Goal: Task Accomplishment & Management: Manage account settings

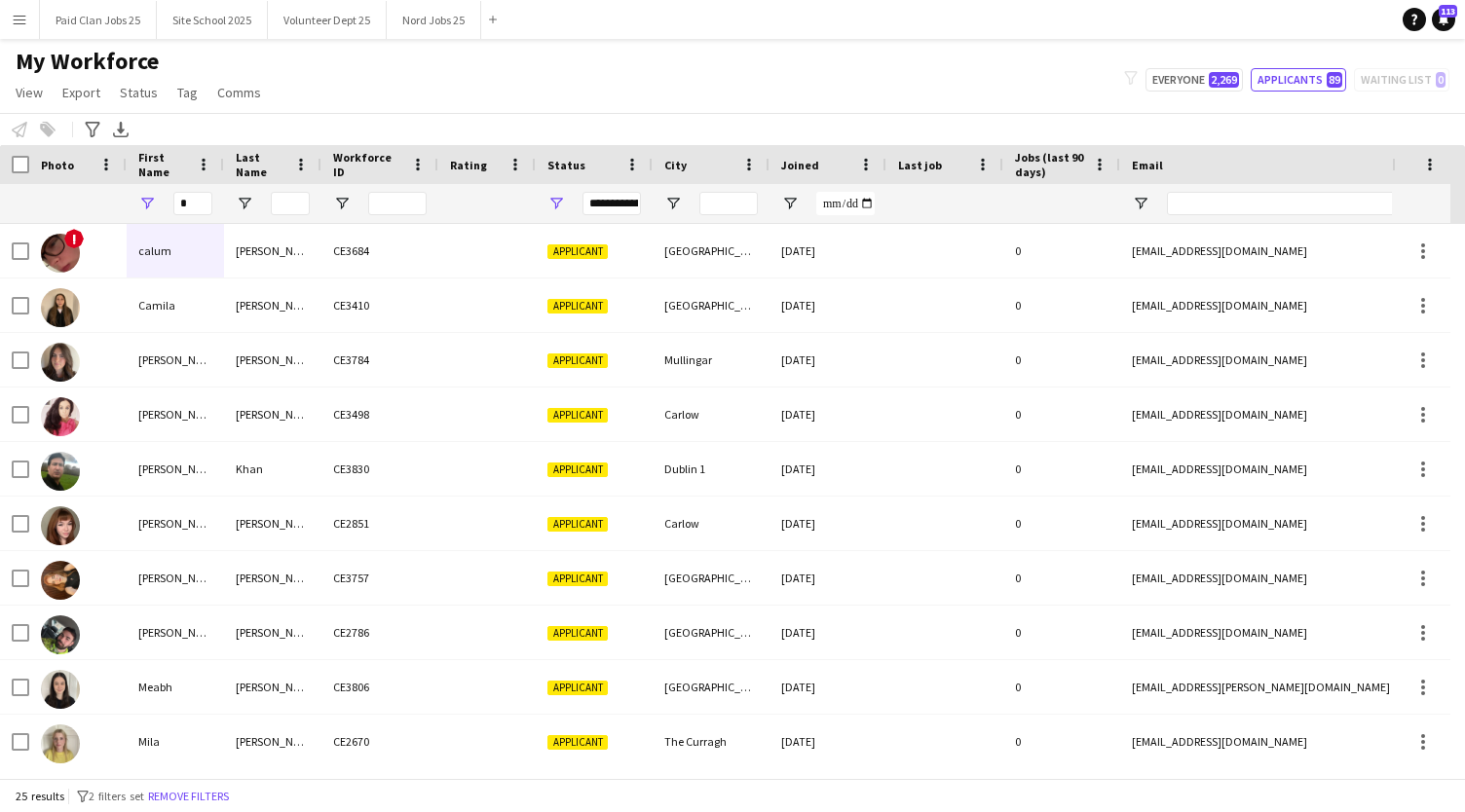
click at [196, 194] on input "*" at bounding box center [193, 204] width 39 height 23
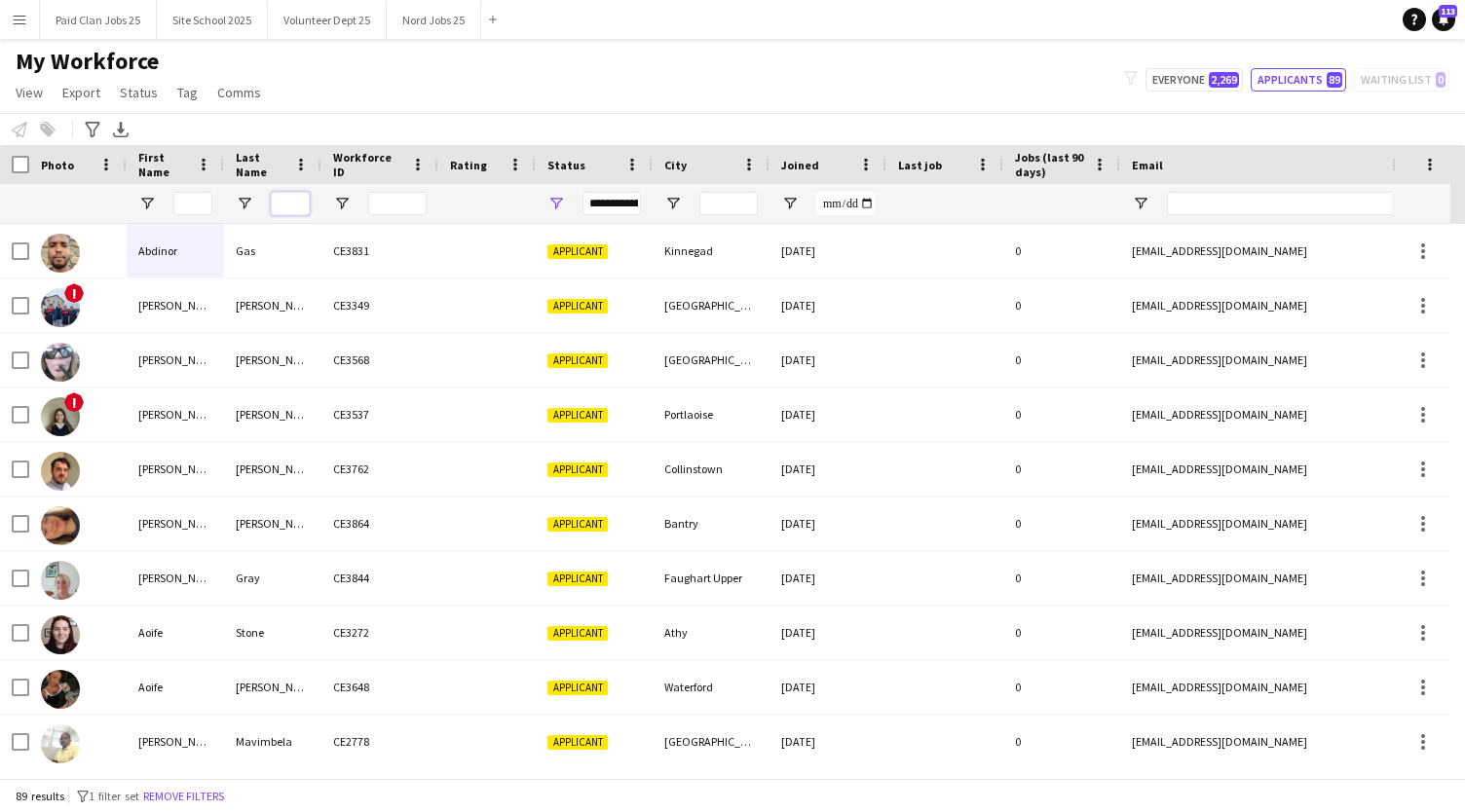
click at [295, 204] on input "Last Name Filter Input" at bounding box center [291, 204] width 39 height 23
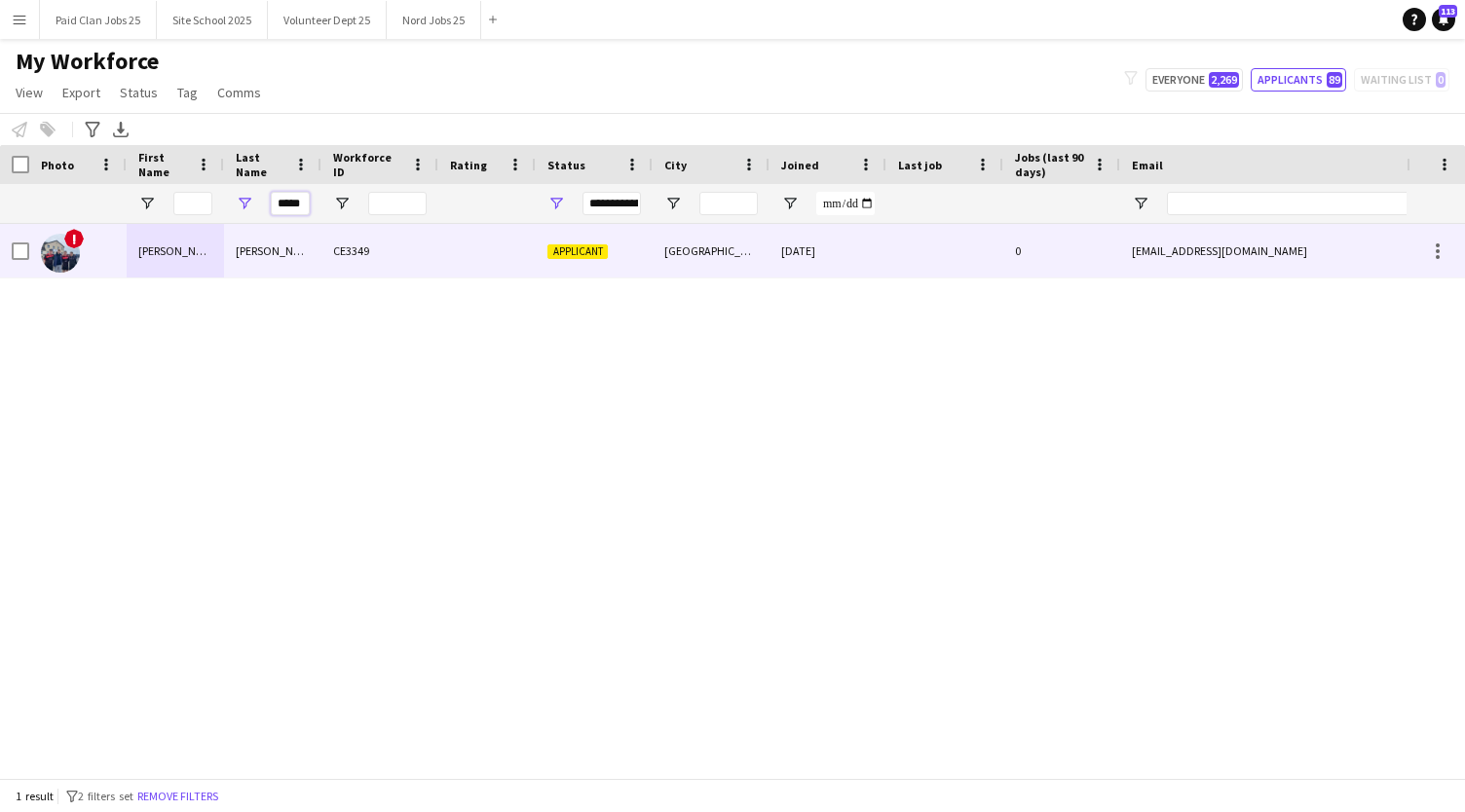
type input "*****"
click at [67, 253] on img at bounding box center [60, 253] width 39 height 39
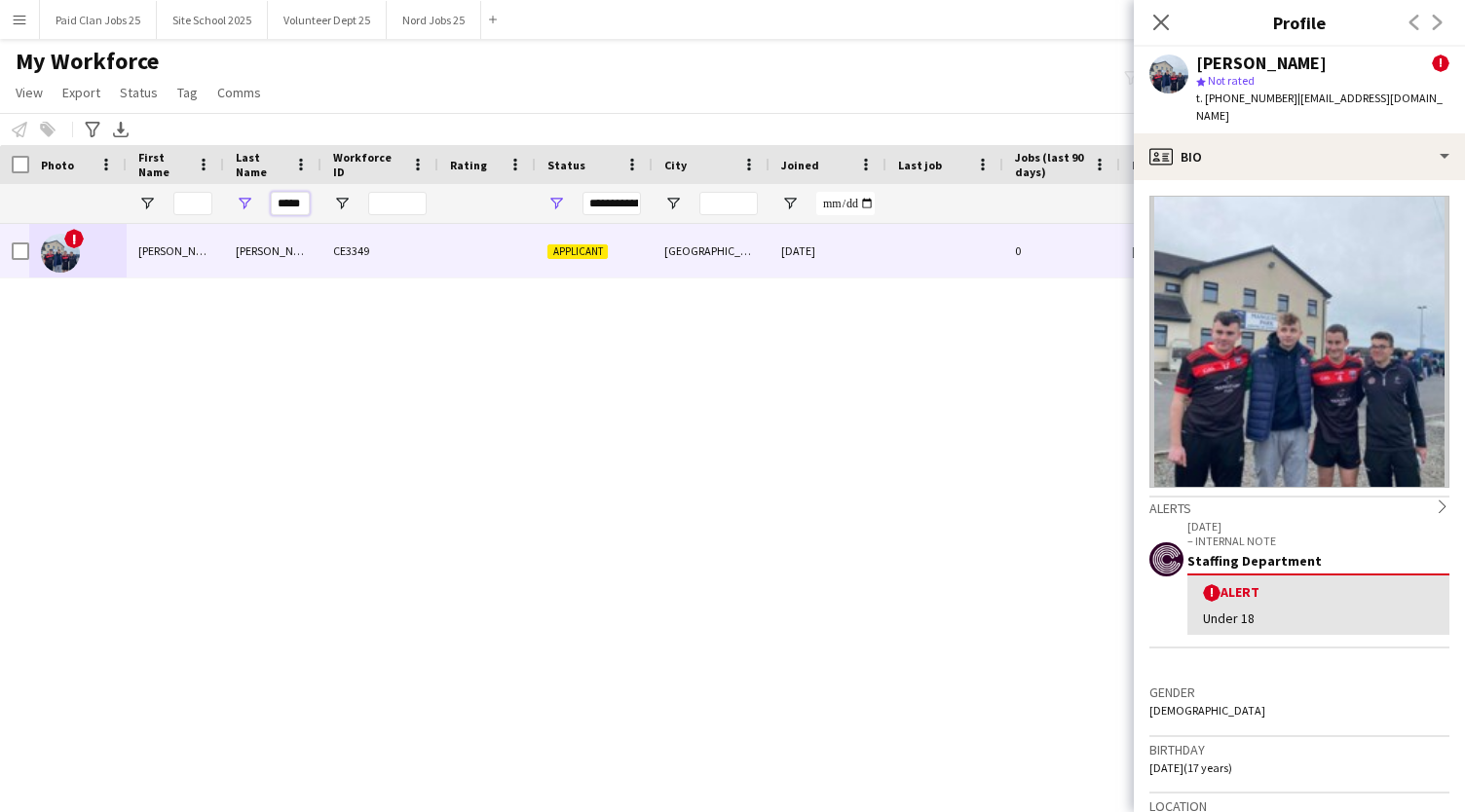
click at [307, 202] on input "*****" at bounding box center [291, 204] width 39 height 23
click at [372, 112] on div "My Workforce View Views Default view New view Update view Delete view Edit name…" at bounding box center [732, 80] width 1465 height 66
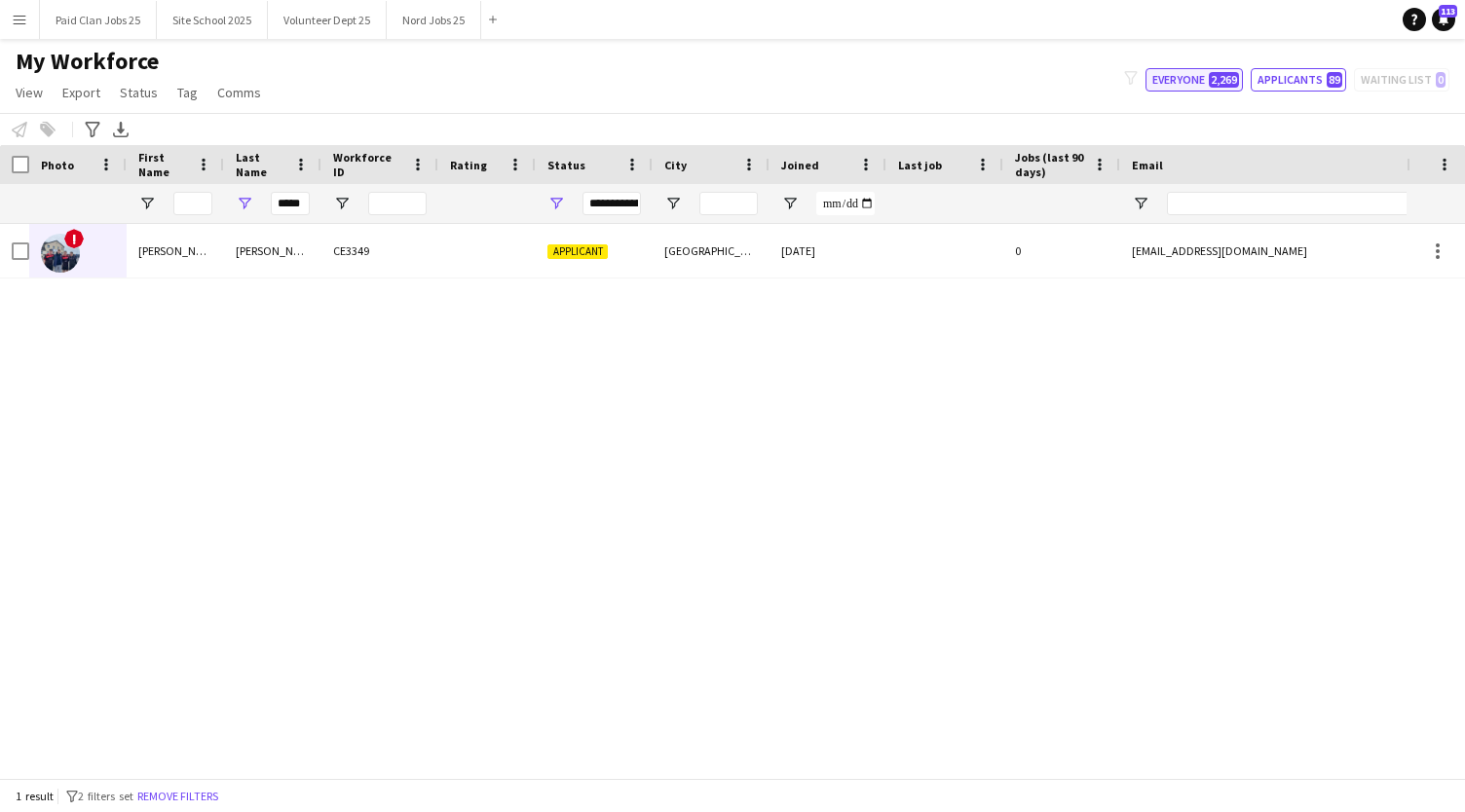
click at [1191, 83] on button "Everyone 2,269" at bounding box center [1195, 80] width 98 height 23
type input "**********"
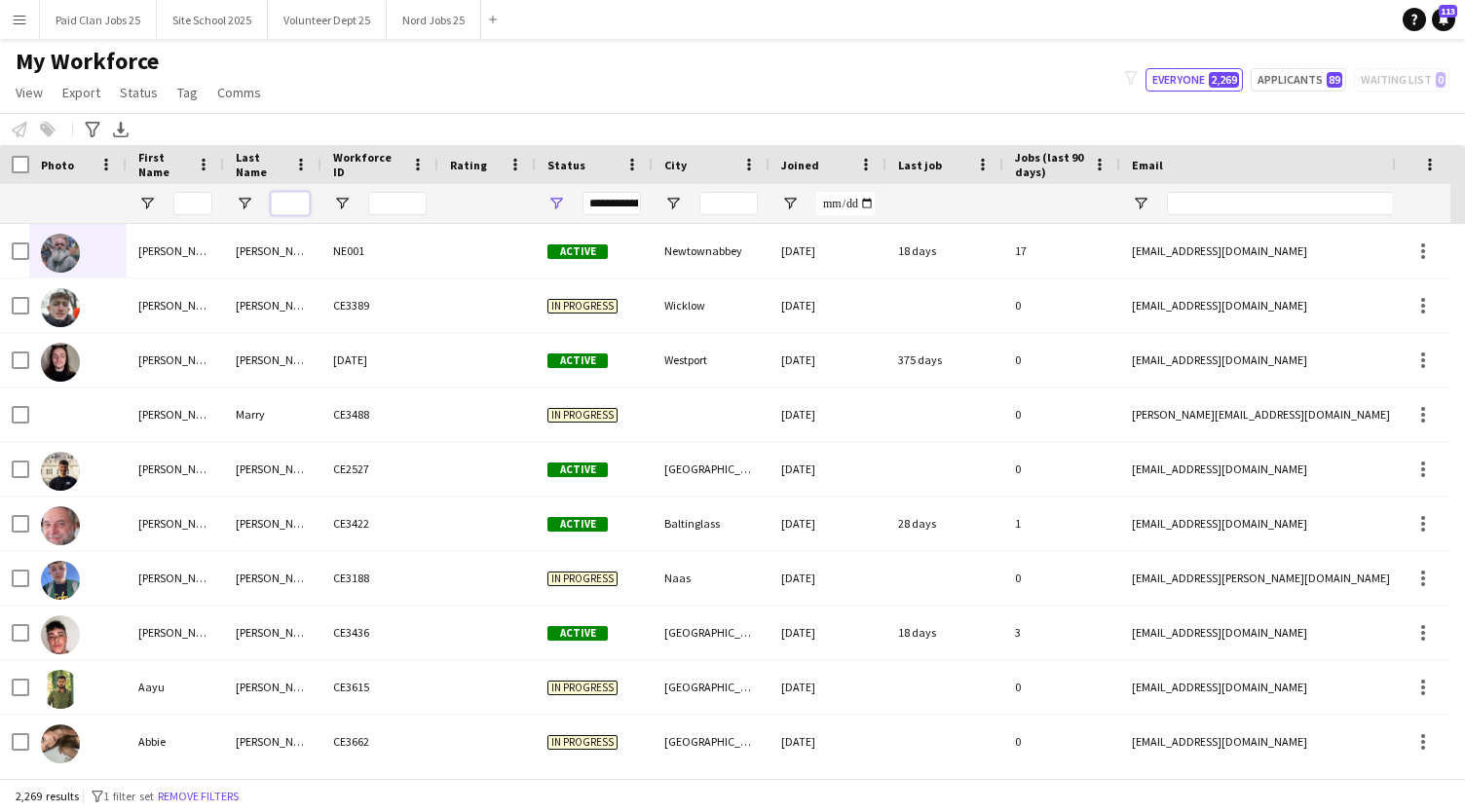
click at [296, 197] on input "Last Name Filter Input" at bounding box center [291, 204] width 39 height 23
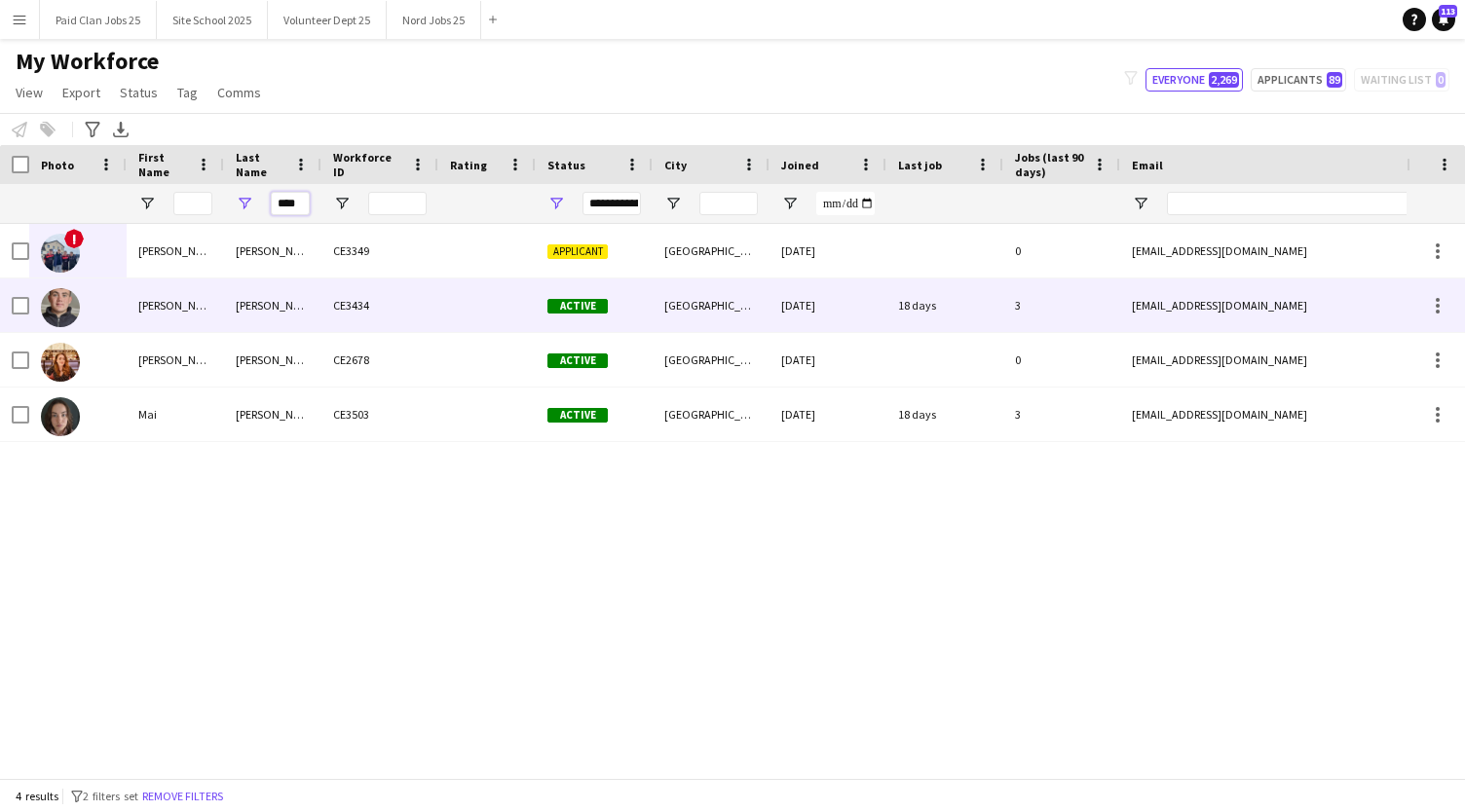
type input "****"
drag, startPoint x: 325, startPoint y: 305, endPoint x: 378, endPoint y: 311, distance: 53.3
click at [378, 311] on div "CE3434" at bounding box center [380, 305] width 117 height 54
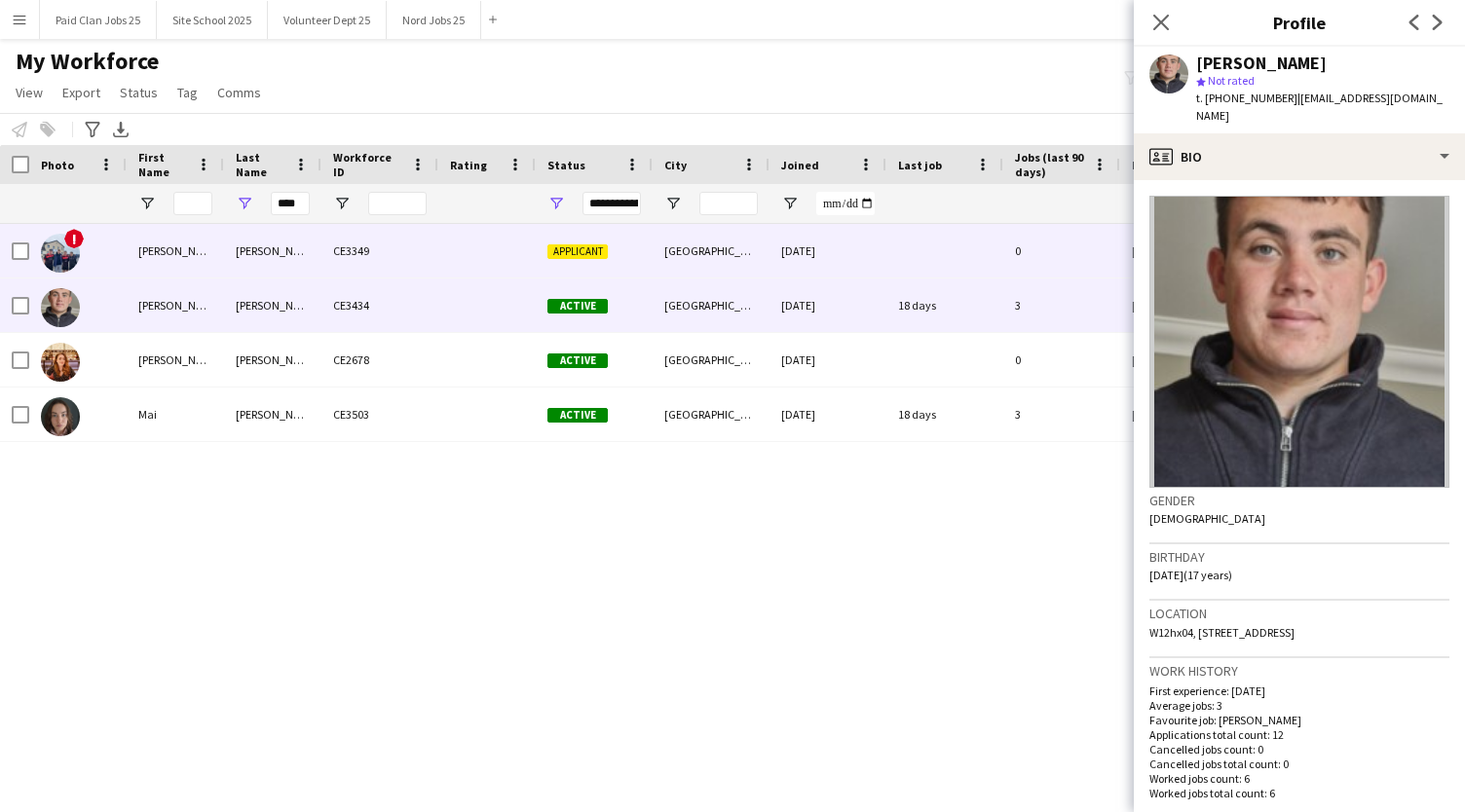
click at [176, 253] on div "[PERSON_NAME]" at bounding box center [176, 251] width 98 height 54
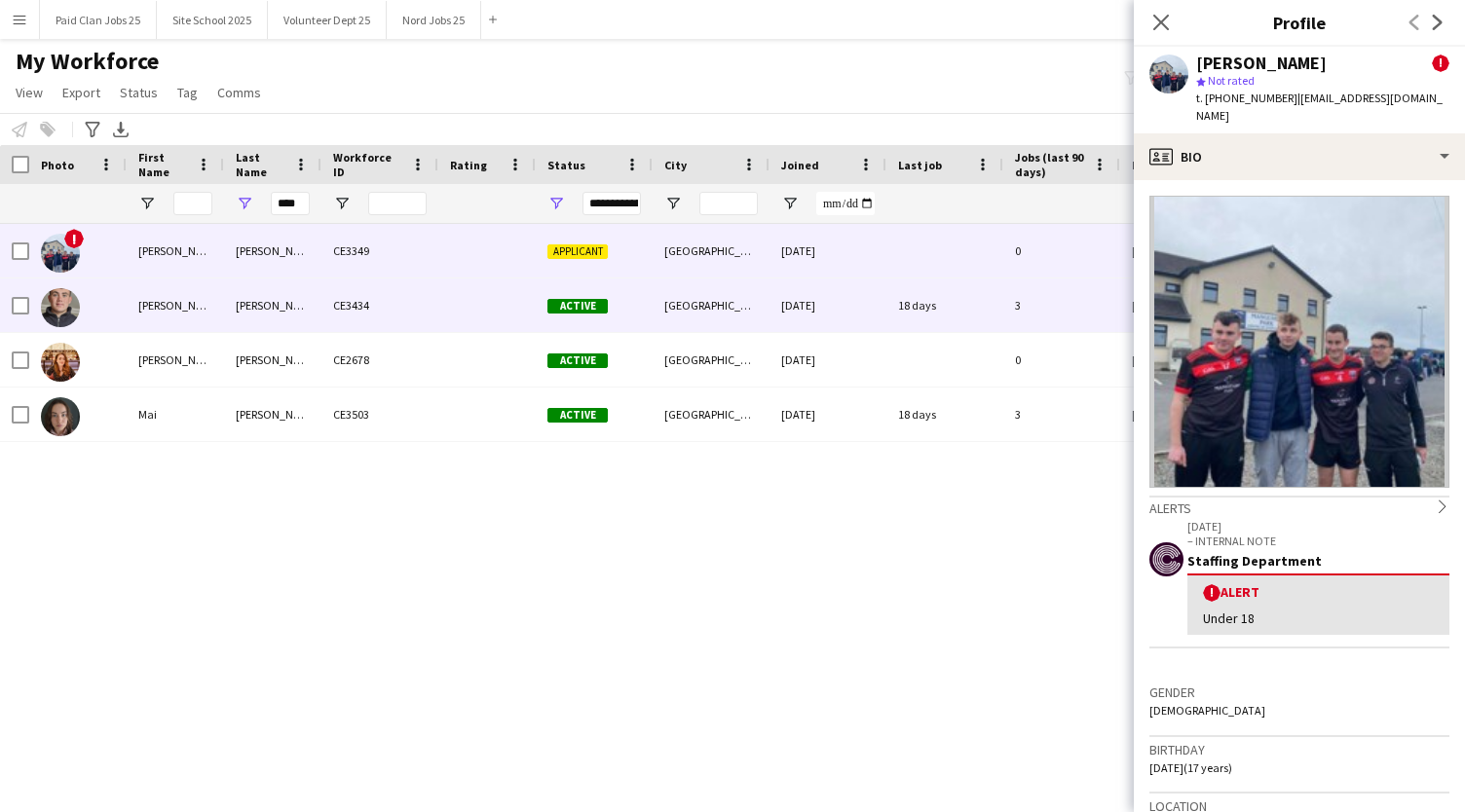
click at [176, 289] on div "[PERSON_NAME]" at bounding box center [176, 305] width 98 height 54
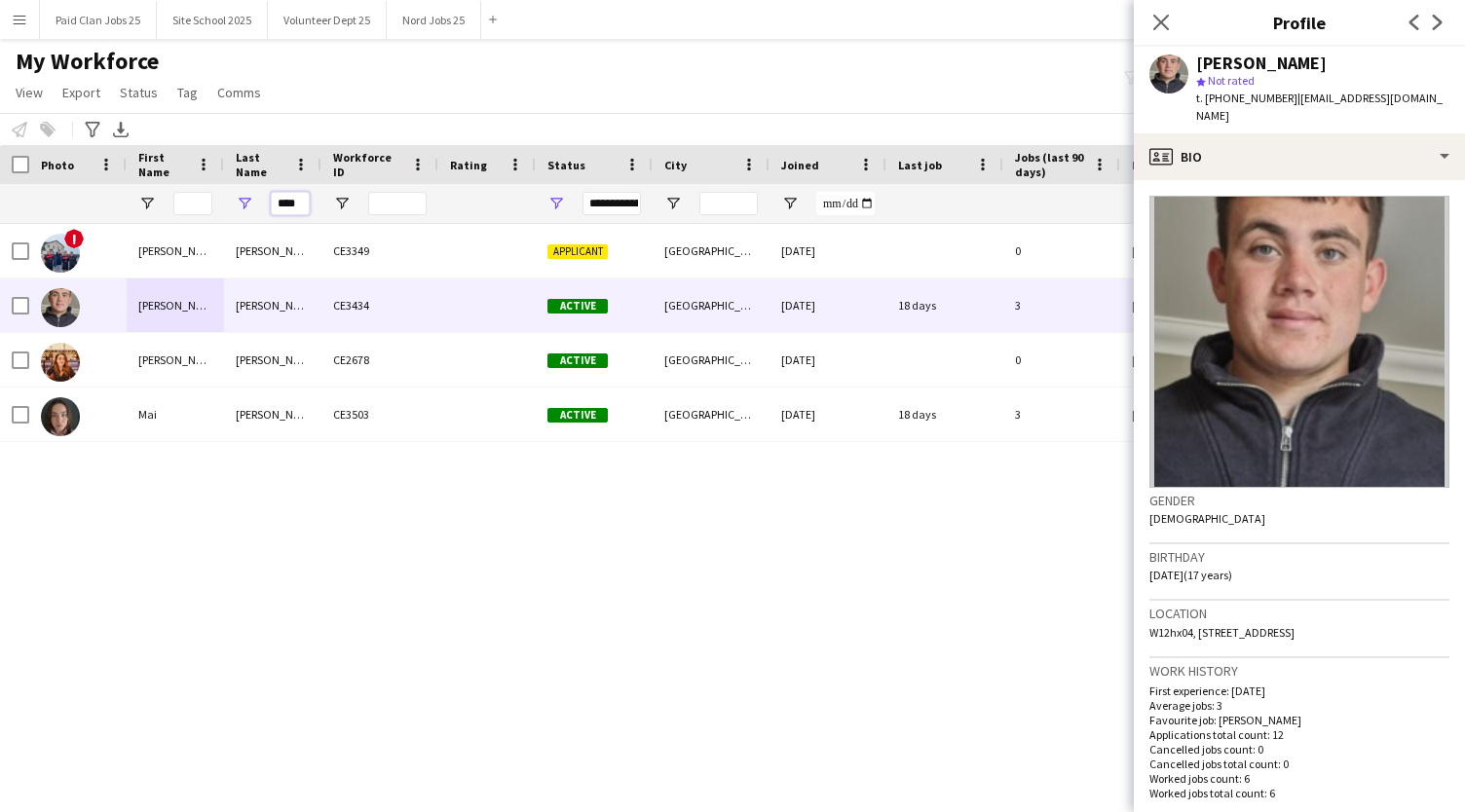
drag, startPoint x: 276, startPoint y: 206, endPoint x: 337, endPoint y: 215, distance: 61.7
click at [337, 215] on div "****" at bounding box center [1041, 204] width 2082 height 39
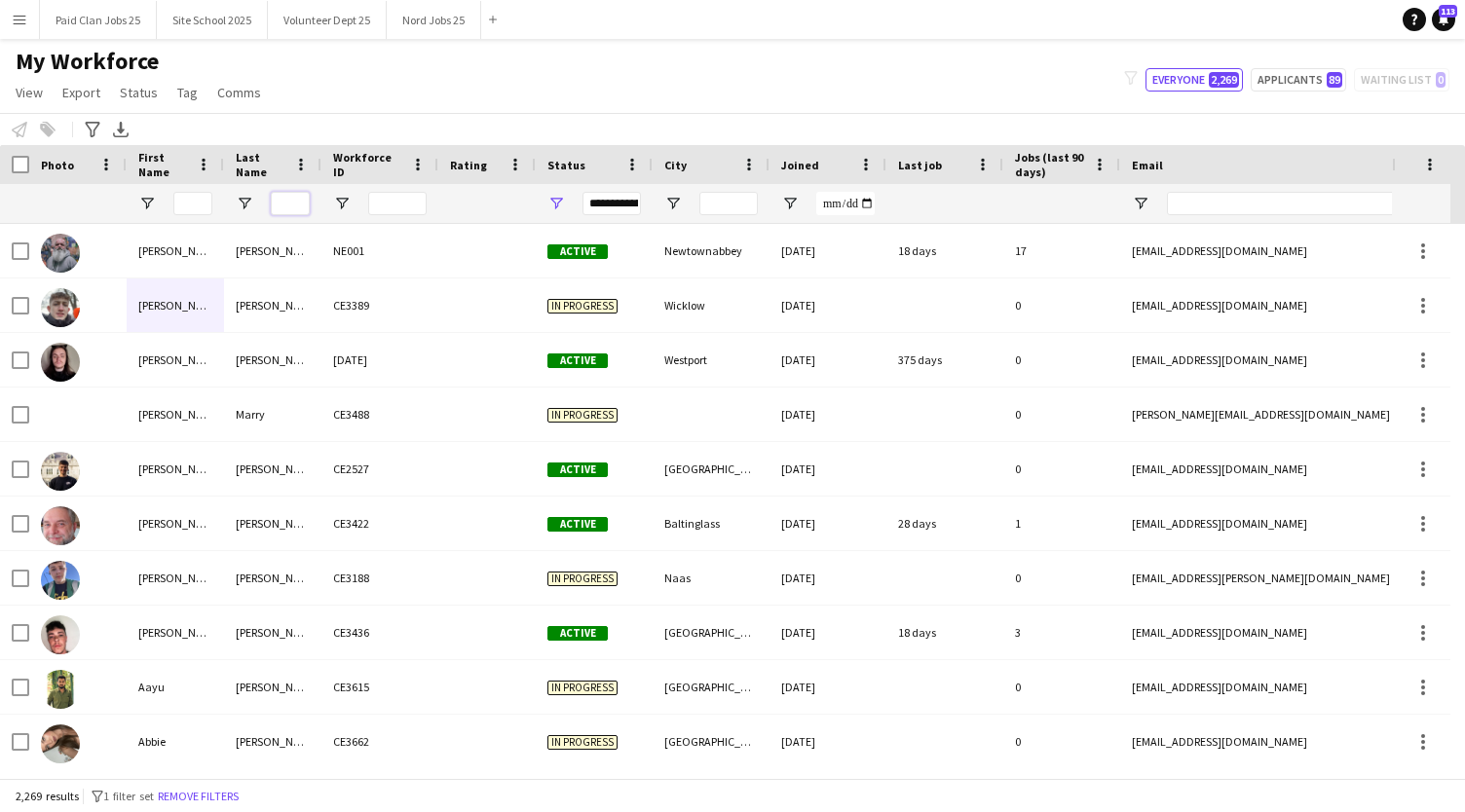
click at [297, 203] on input "Last Name Filter Input" at bounding box center [291, 204] width 39 height 23
click at [189, 206] on input "First Name Filter Input" at bounding box center [193, 204] width 39 height 23
click at [20, 6] on button "Menu" at bounding box center [20, 19] width 39 height 39
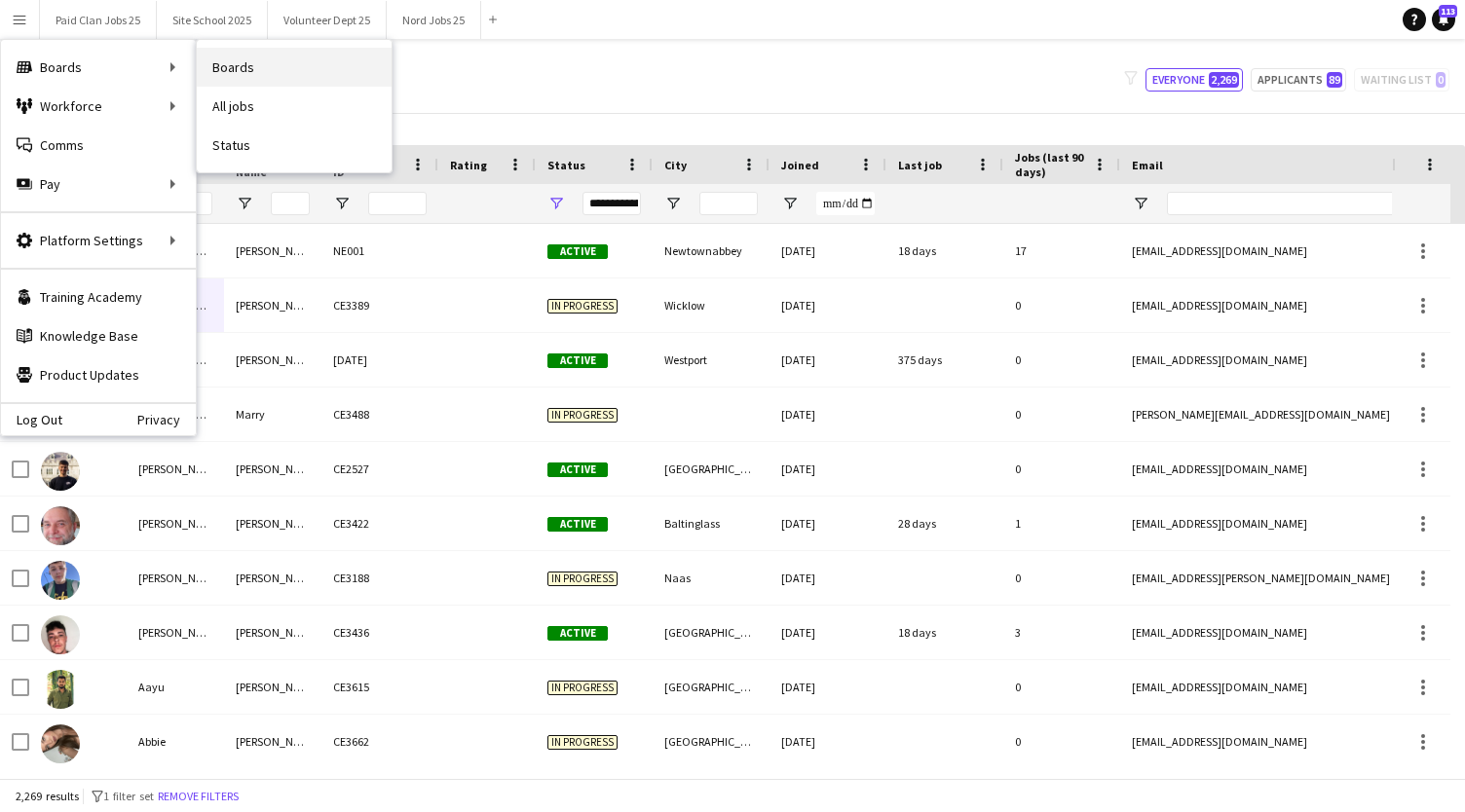
click at [221, 81] on link "Boards" at bounding box center [295, 67] width 195 height 39
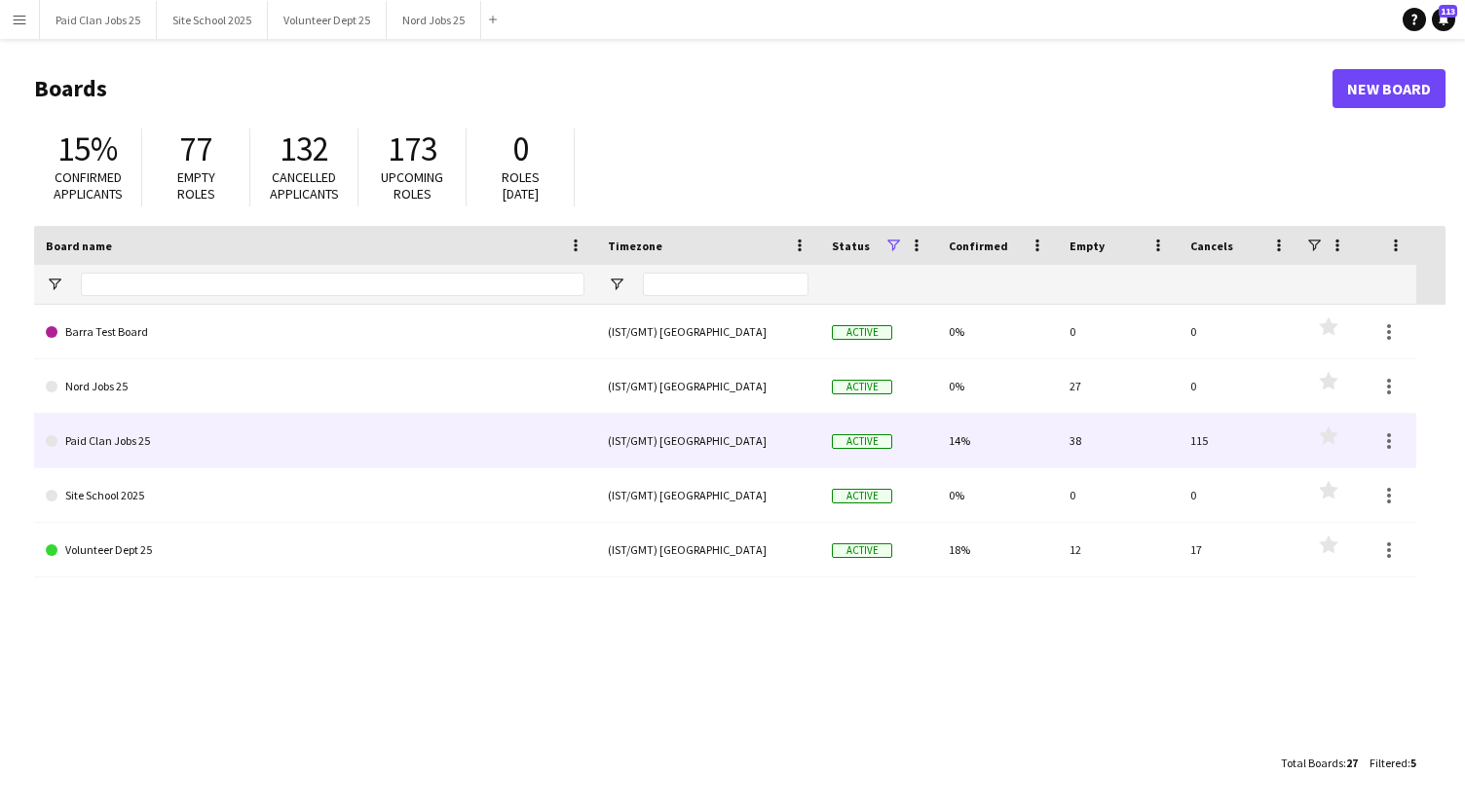
click at [167, 434] on link "Paid Clan Jobs 25" at bounding box center [315, 441] width 538 height 55
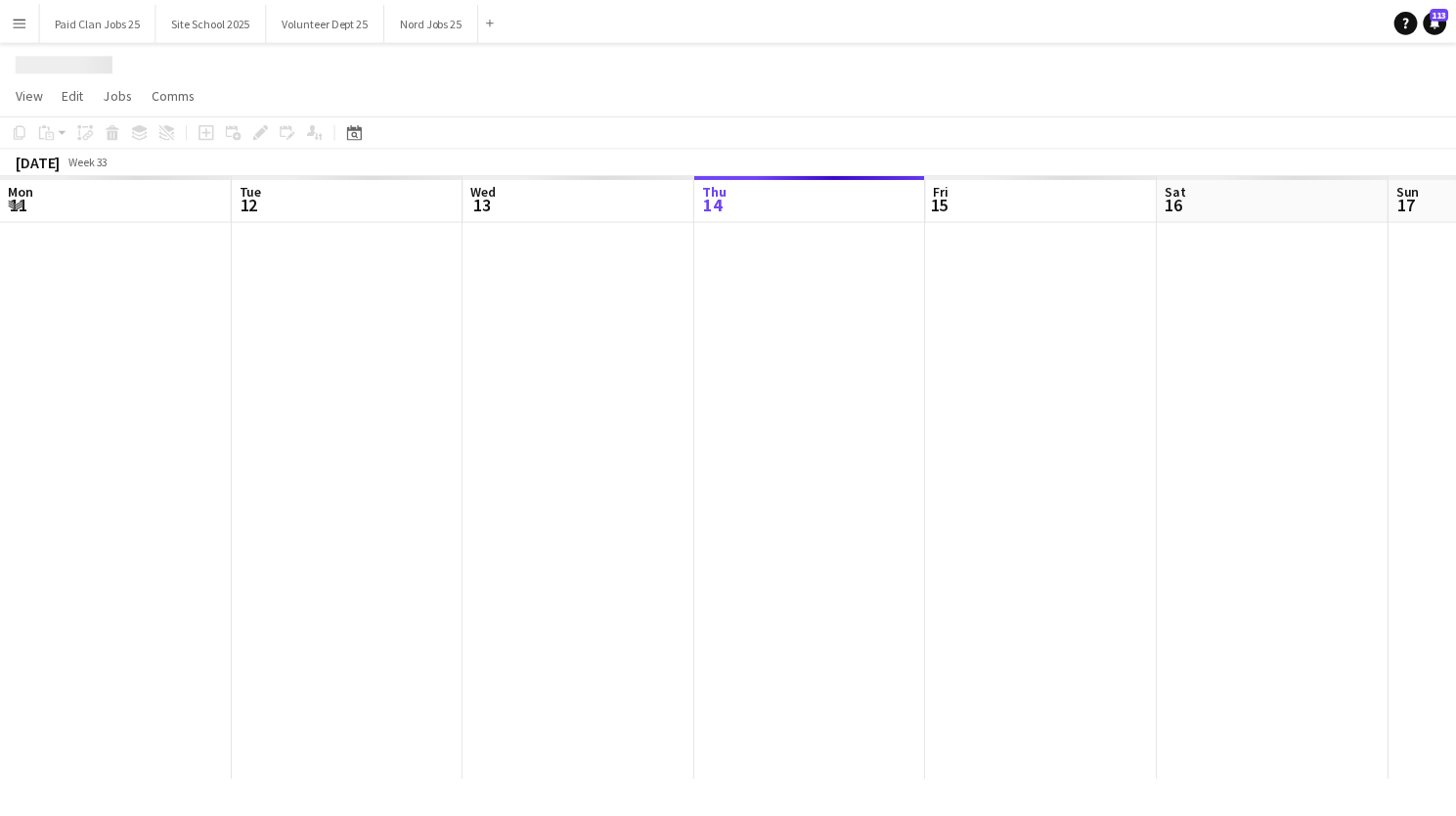
scroll to position [0, 467]
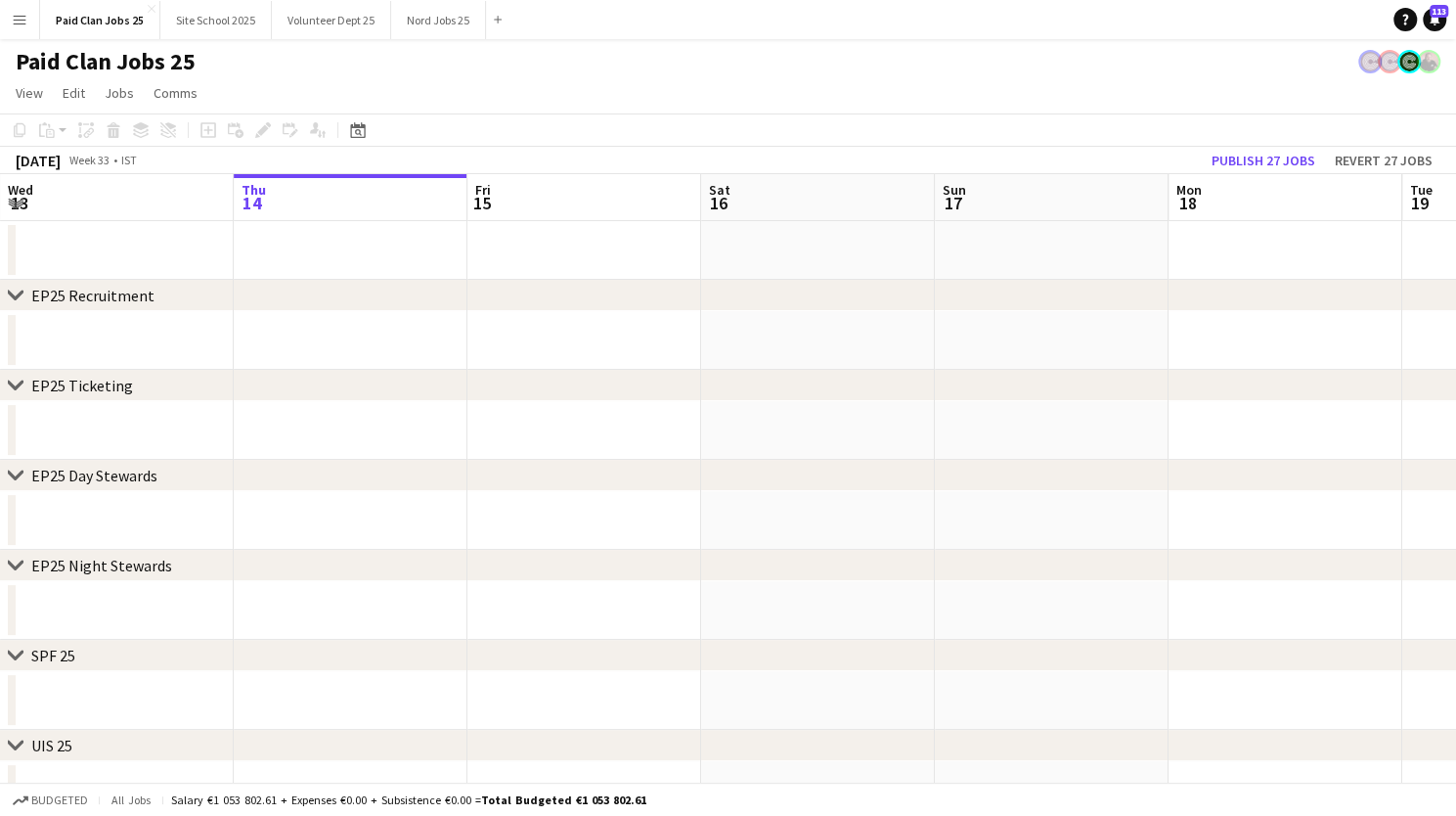
click at [20, 557] on icon "chevron-right" at bounding box center [16, 565] width 16 height 16
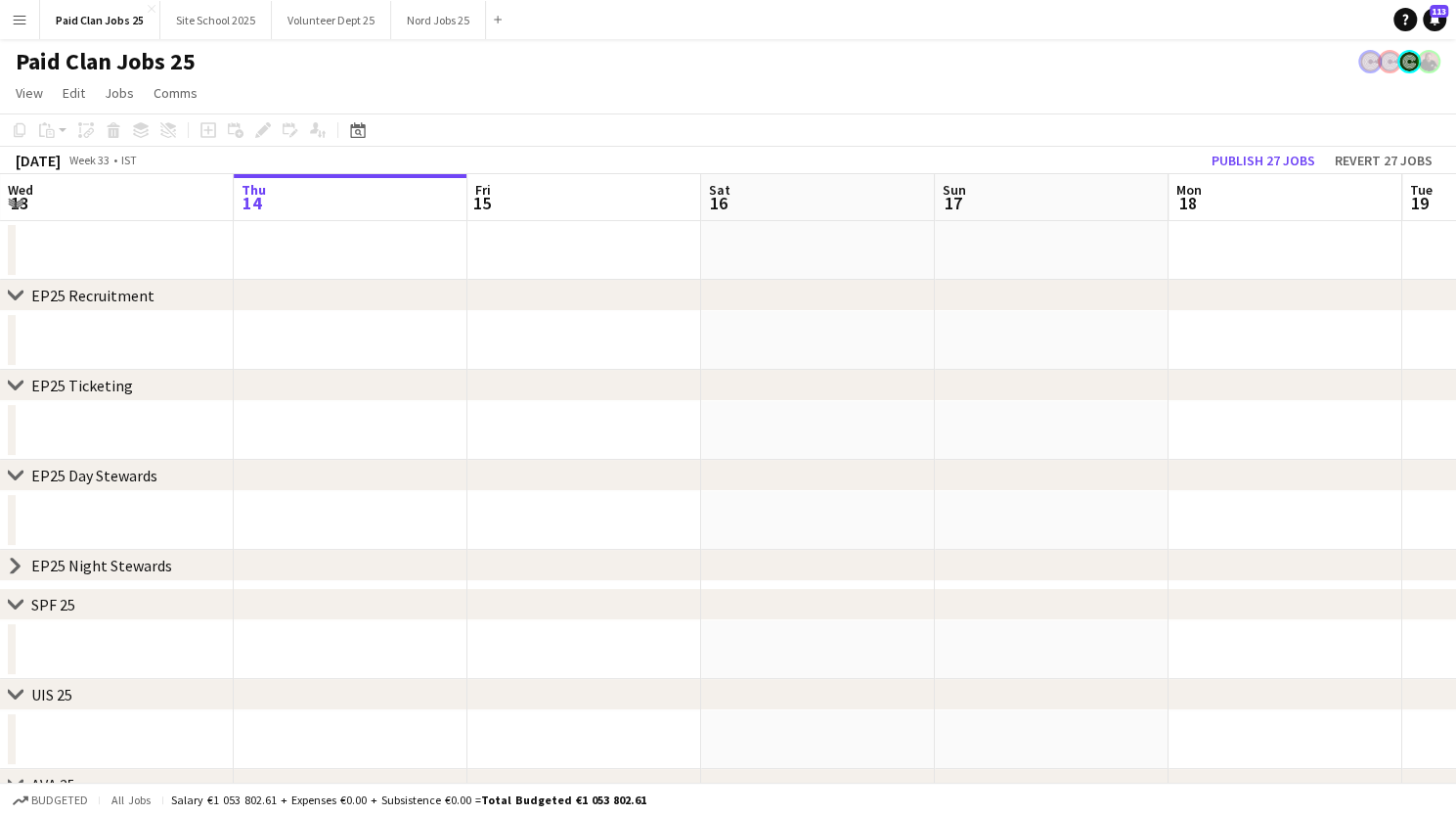
scroll to position [0, 490]
click at [12, 559] on icon at bounding box center [16, 565] width 8 height 15
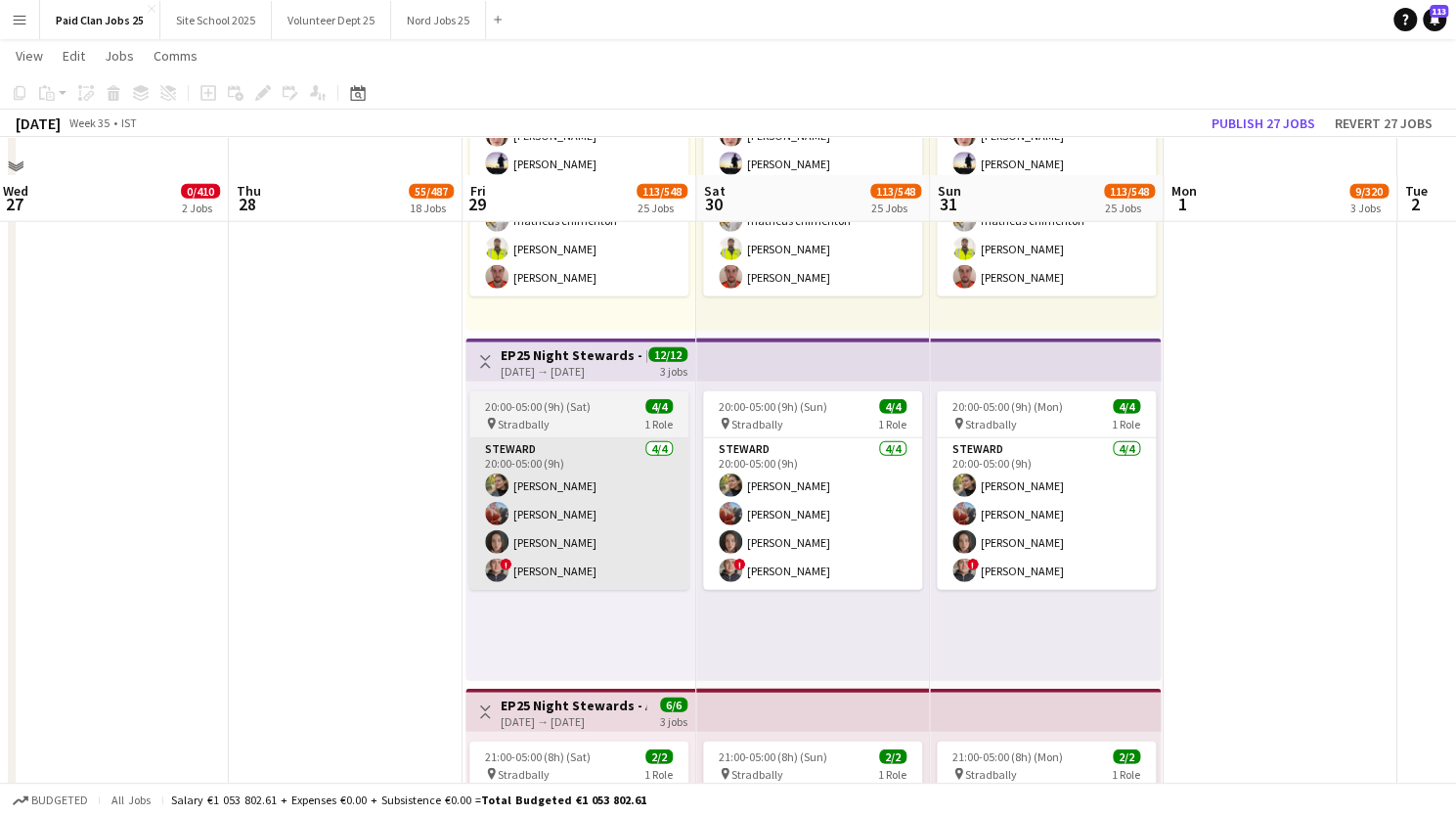
scroll to position [7190, 0]
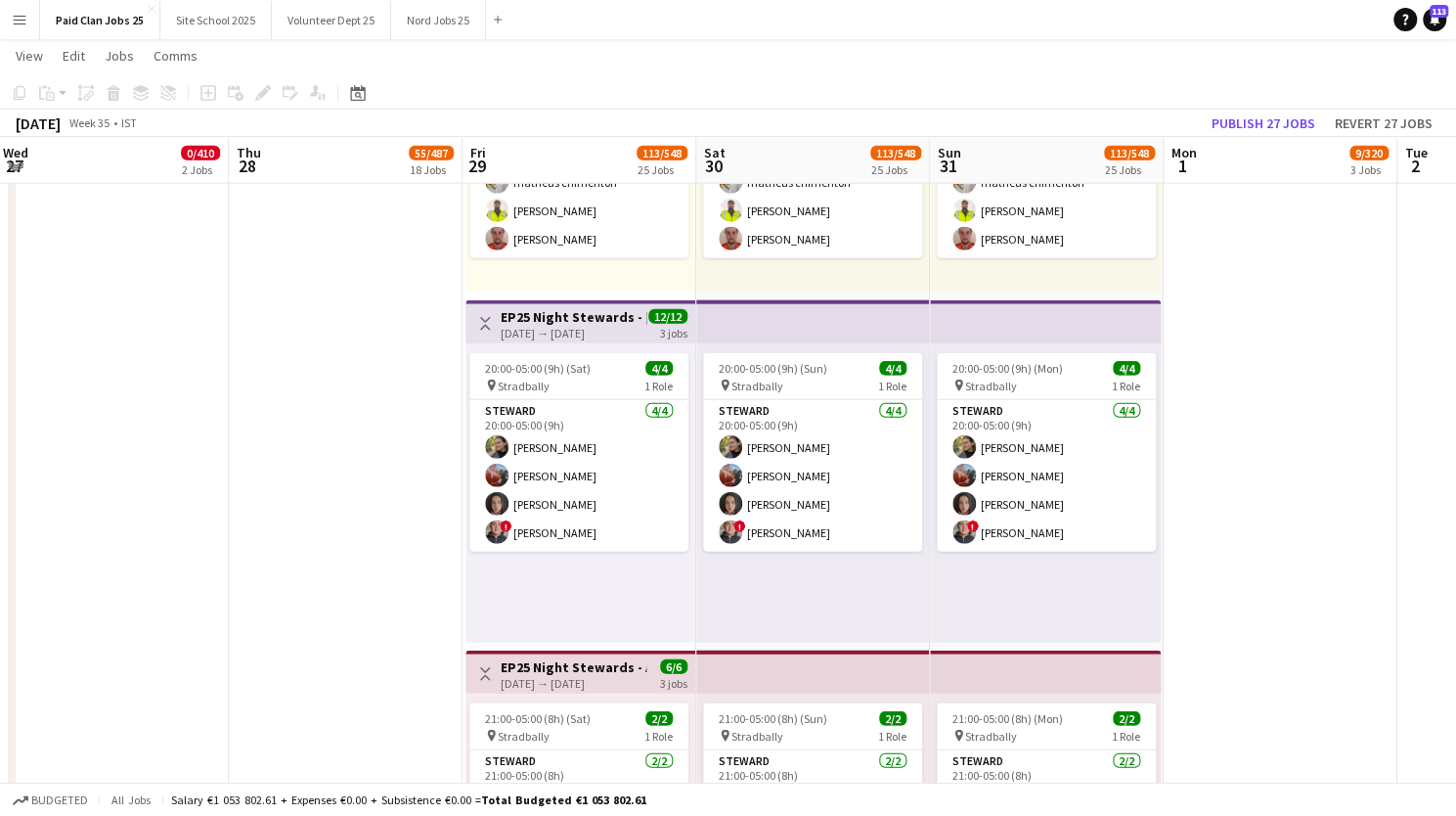
click at [569, 319] on h3 "EP25 Night Stewards - [PERSON_NAME][GEOGRAPHIC_DATA] Entrance" at bounding box center [573, 317] width 146 height 18
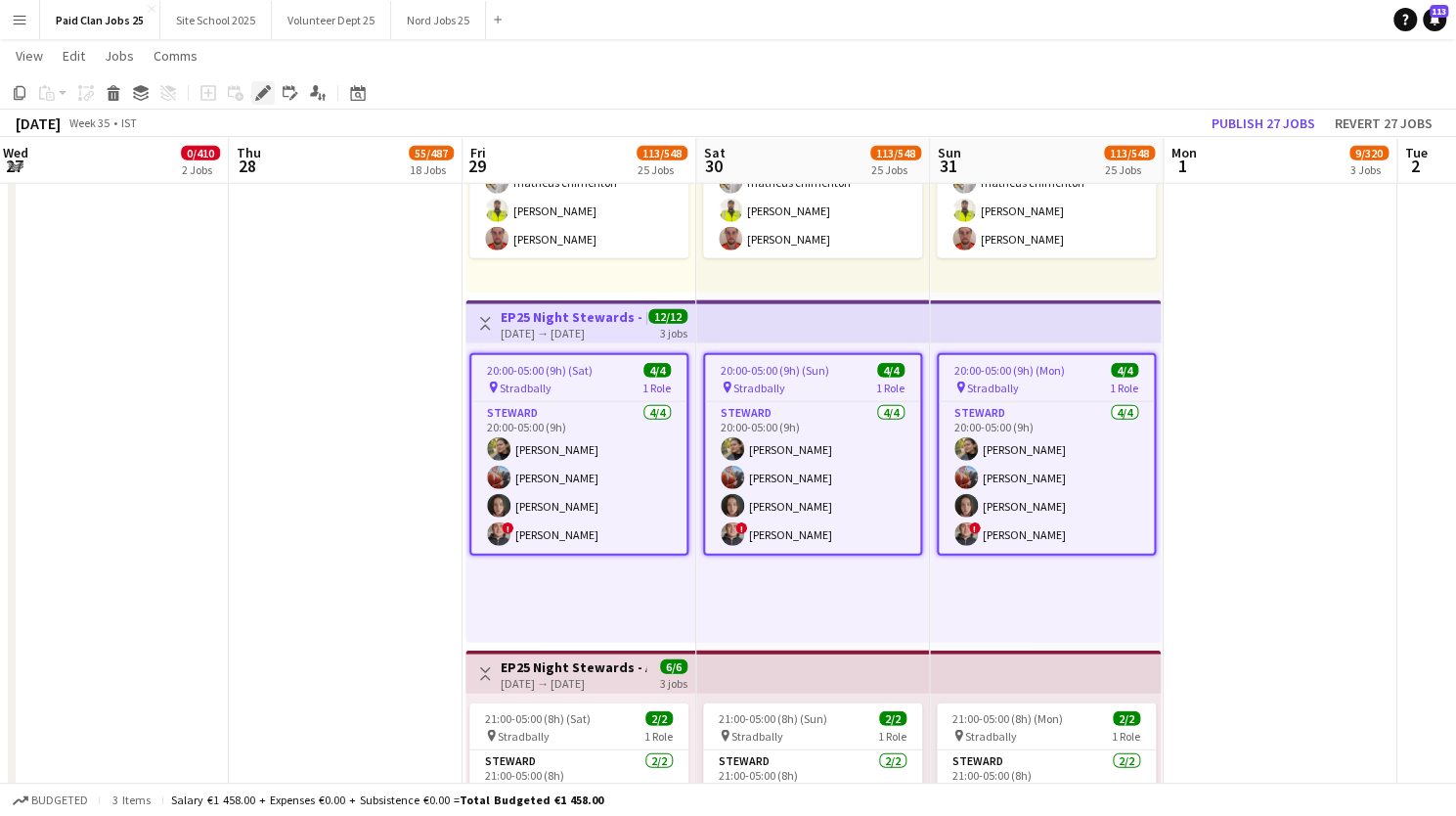
click at [261, 93] on icon at bounding box center [262, 93] width 11 height 11
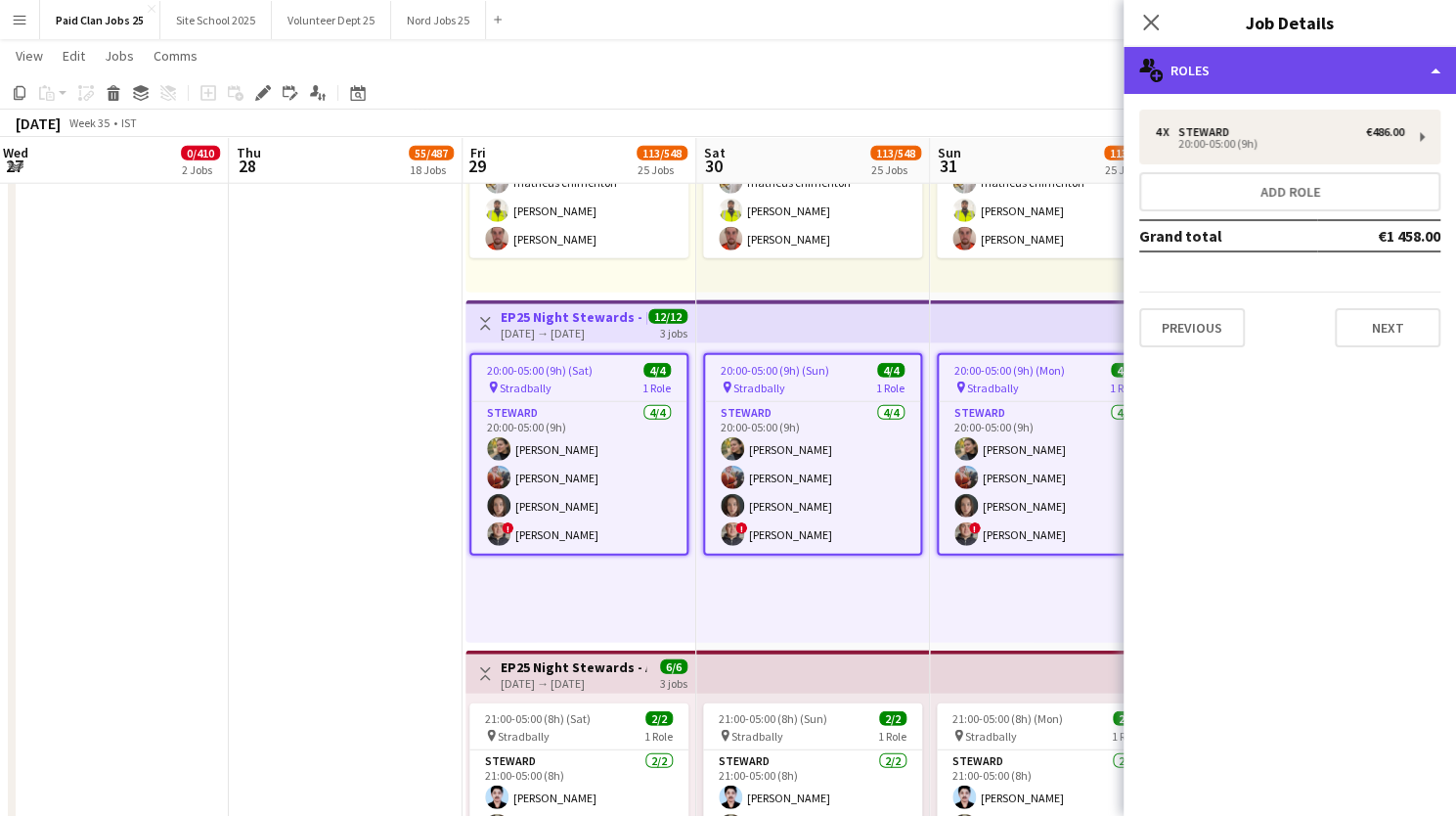
click at [1428, 62] on div "multiple-users-add Roles" at bounding box center [1291, 71] width 333 height 47
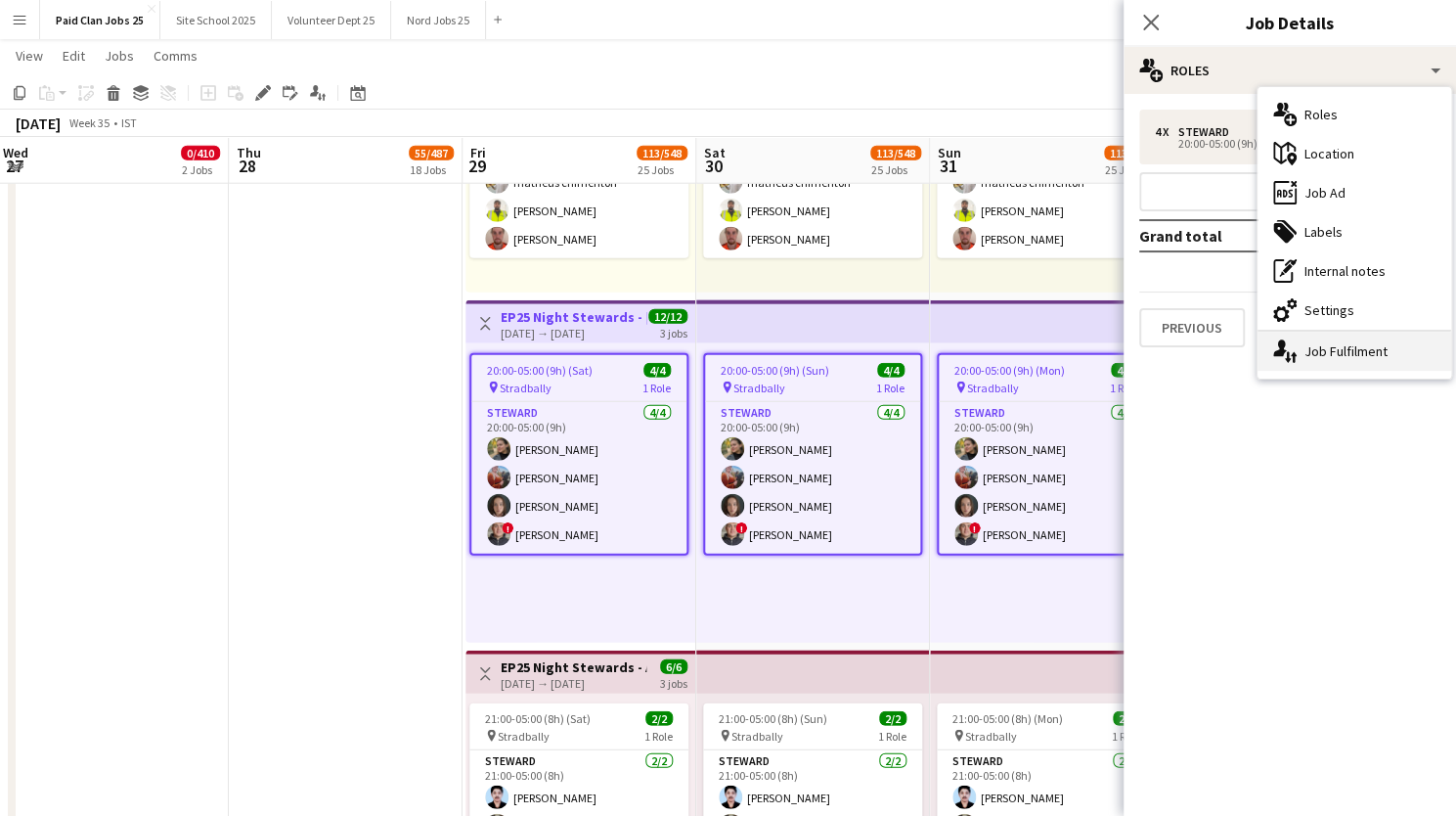
click at [1294, 343] on icon "single-neutral-actions-up-down" at bounding box center [1285, 352] width 23 height 24
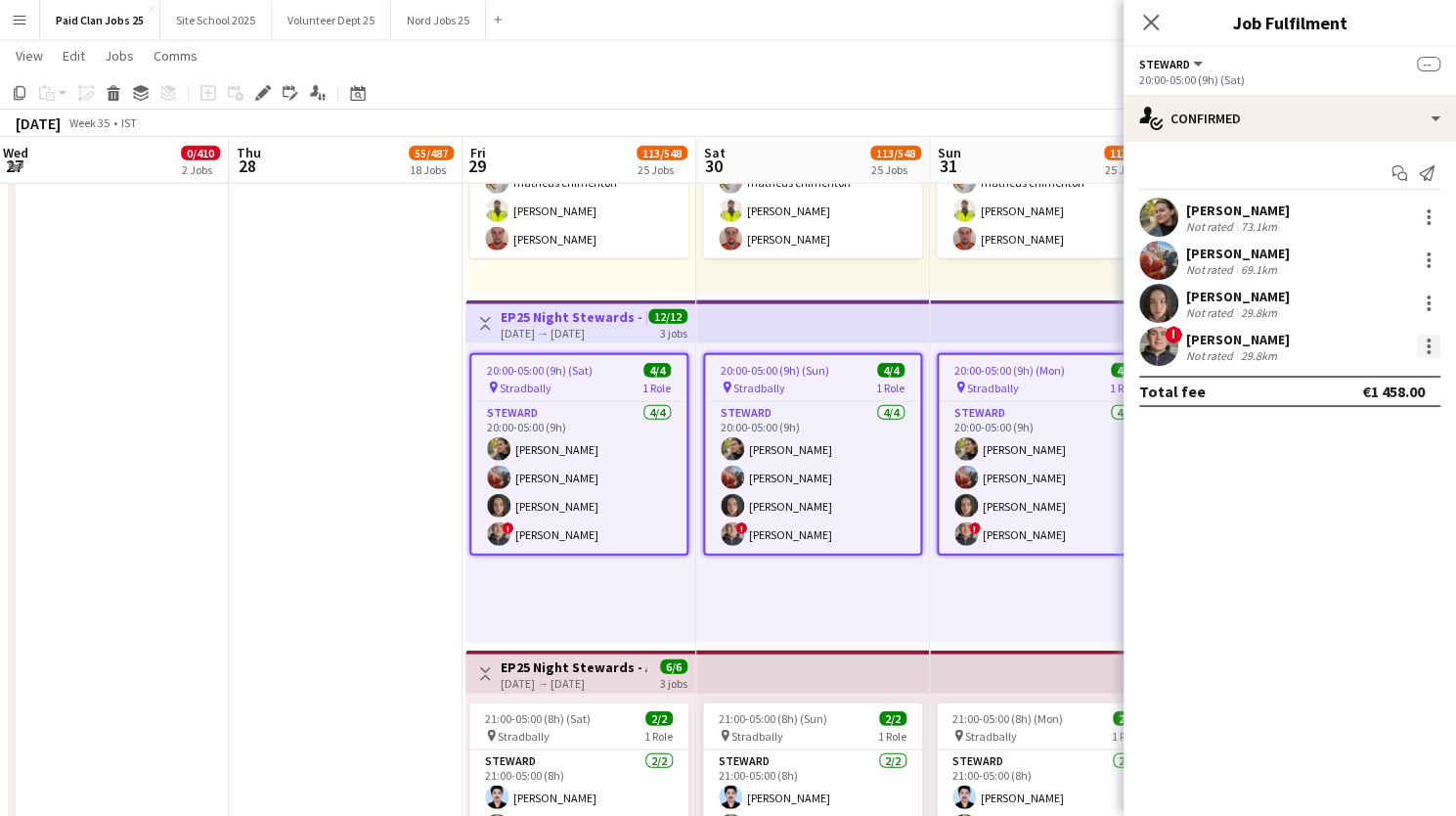
click at [1433, 346] on div at bounding box center [1429, 347] width 23 height 24
click at [1342, 521] on span "Remove" at bounding box center [1333, 522] width 59 height 17
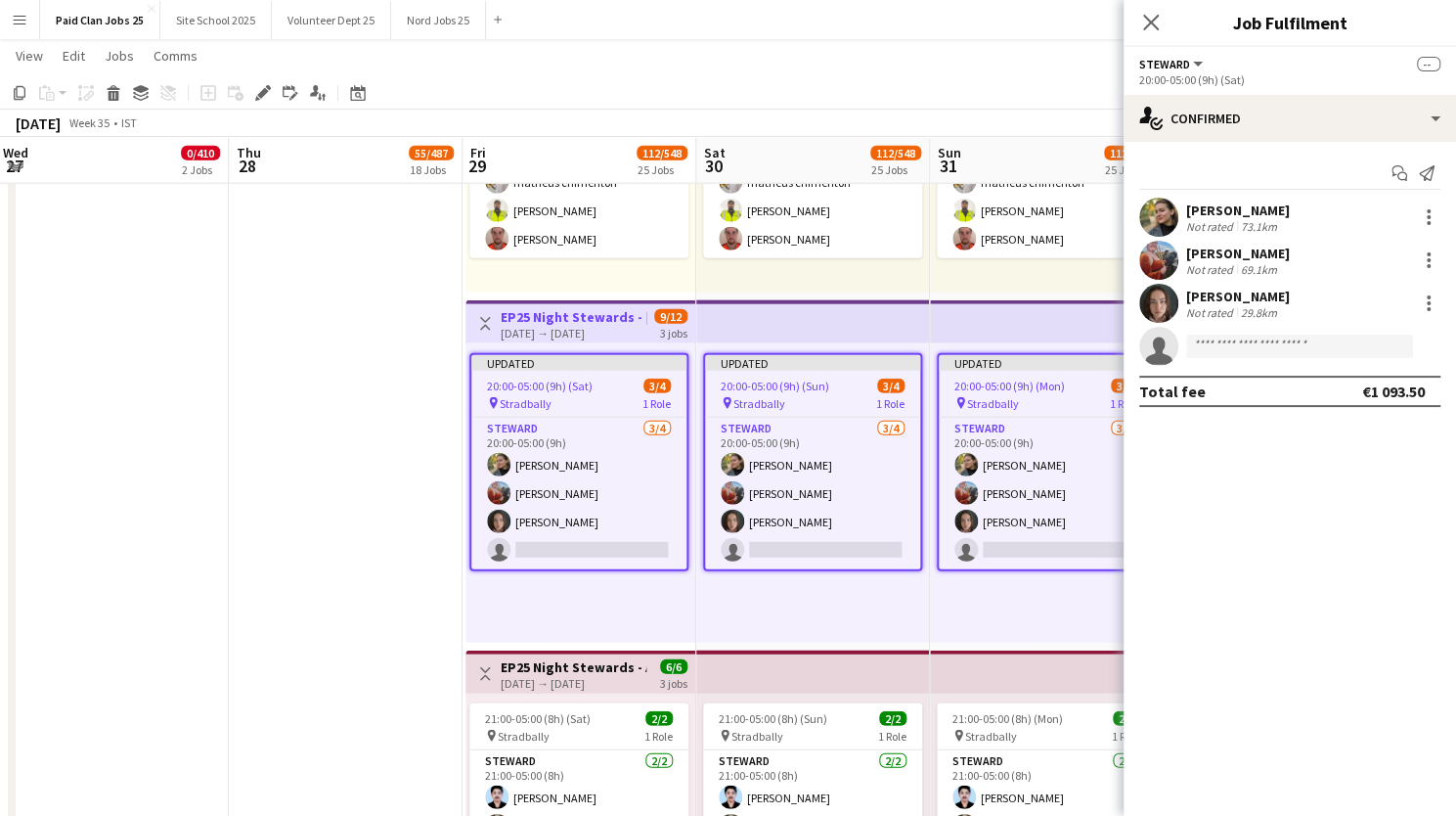
click at [593, 313] on h3 "EP25 Night Stewards - [PERSON_NAME][GEOGRAPHIC_DATA] Entrance" at bounding box center [573, 317] width 146 height 18
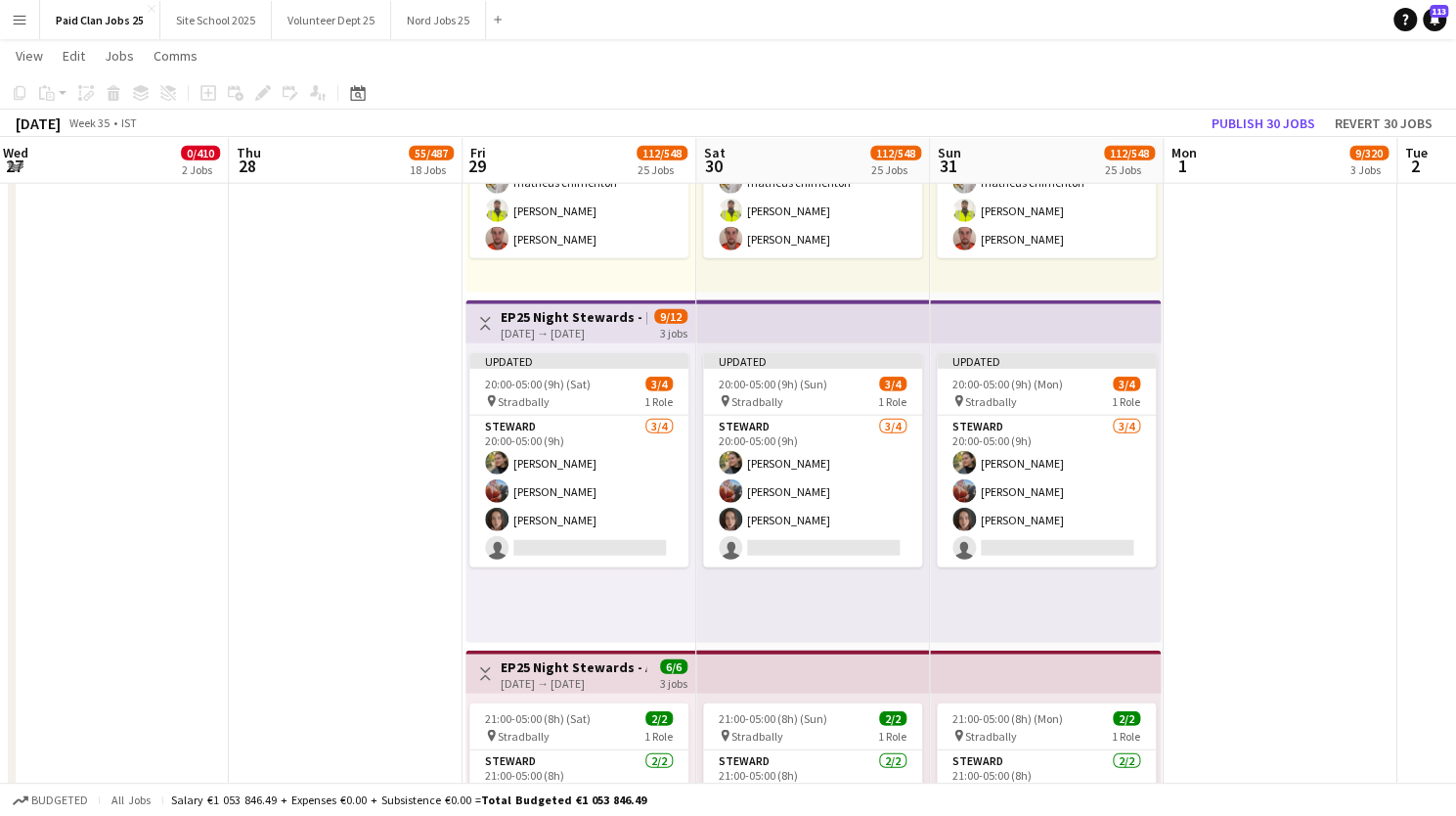
click at [593, 313] on h3 "EP25 Night Stewards - [PERSON_NAME][GEOGRAPHIC_DATA] Entrance" at bounding box center [573, 317] width 146 height 18
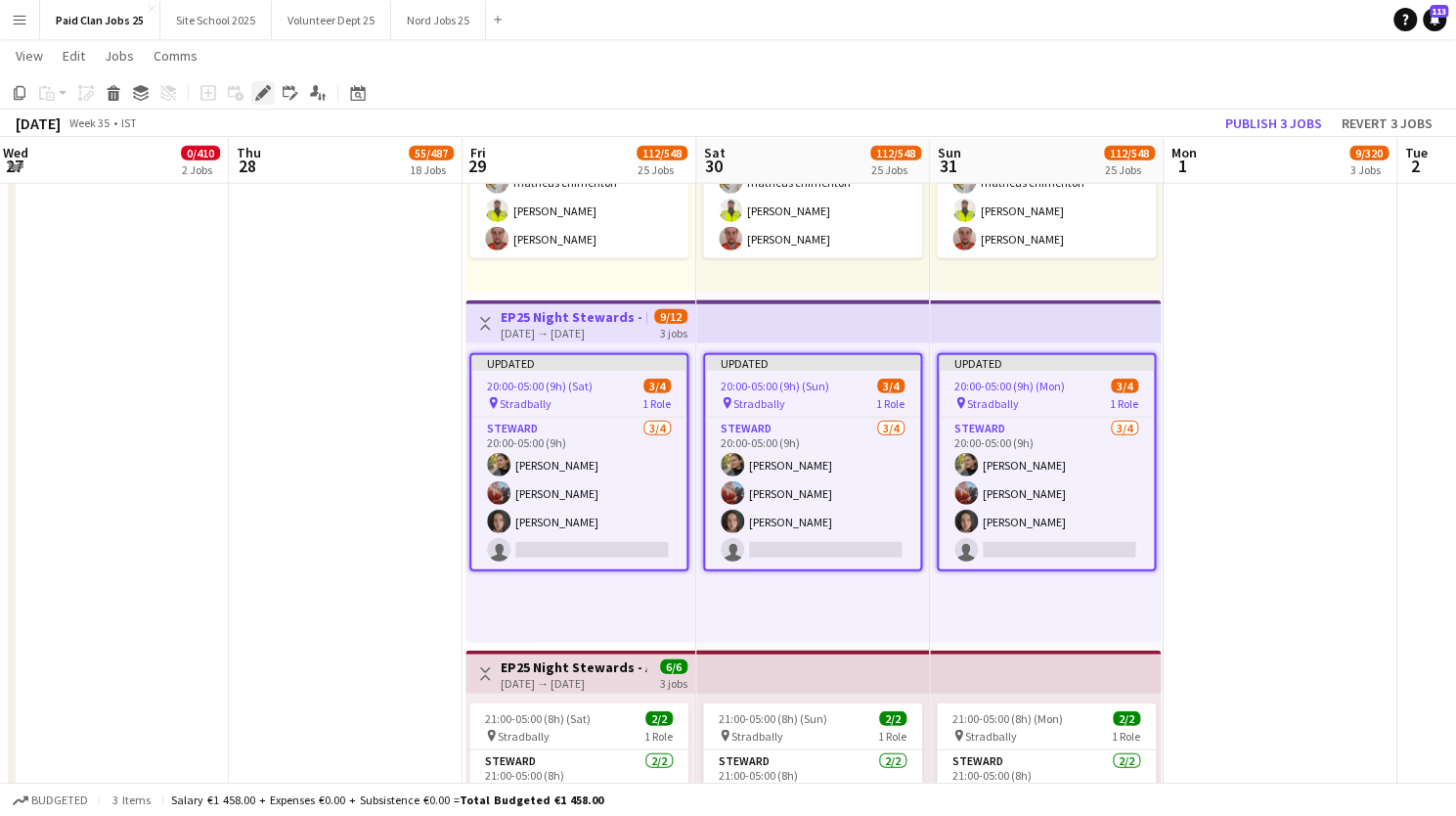
click at [262, 93] on icon at bounding box center [262, 93] width 11 height 11
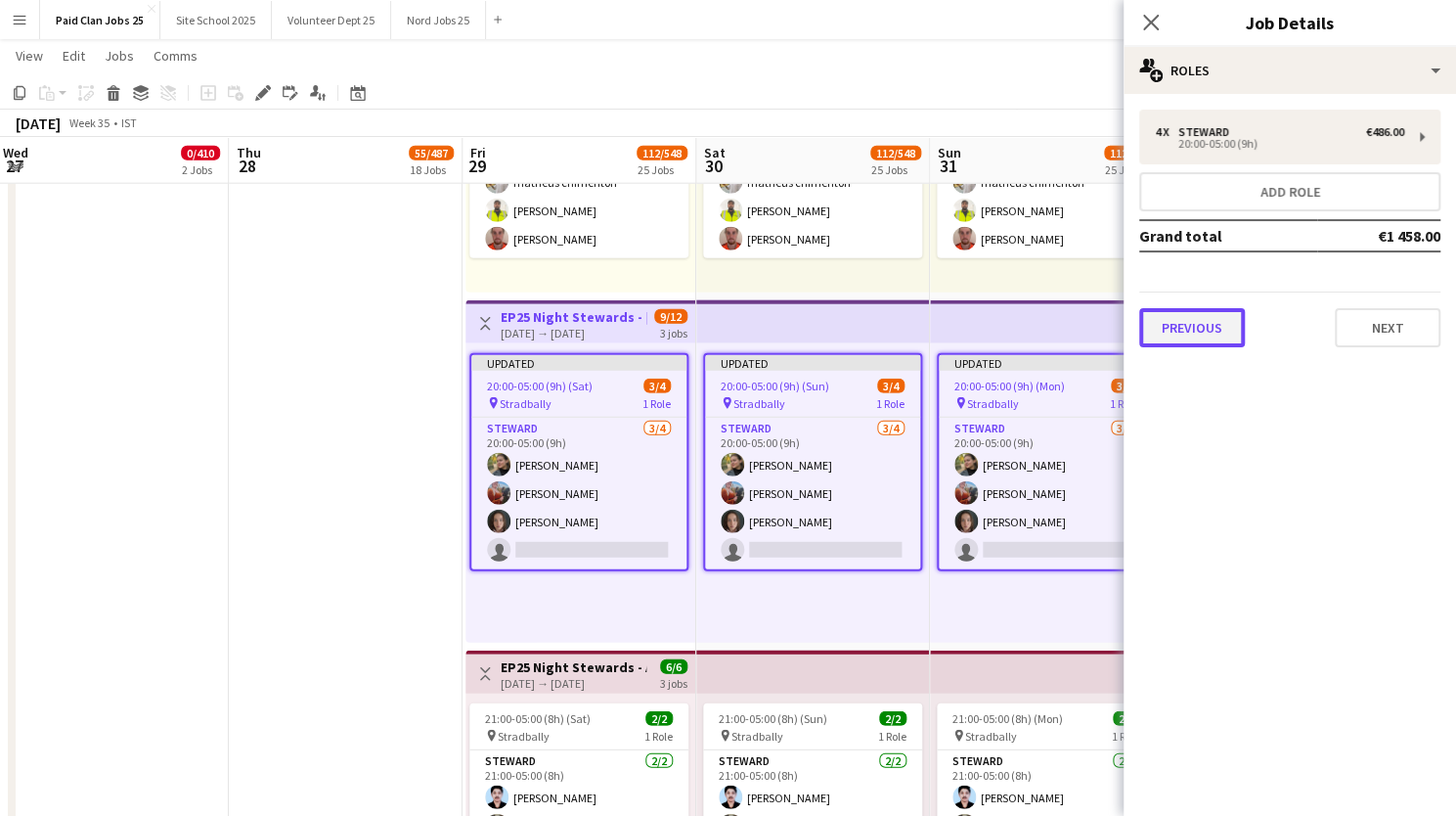
click at [1202, 325] on button "Previous" at bounding box center [1193, 328] width 106 height 39
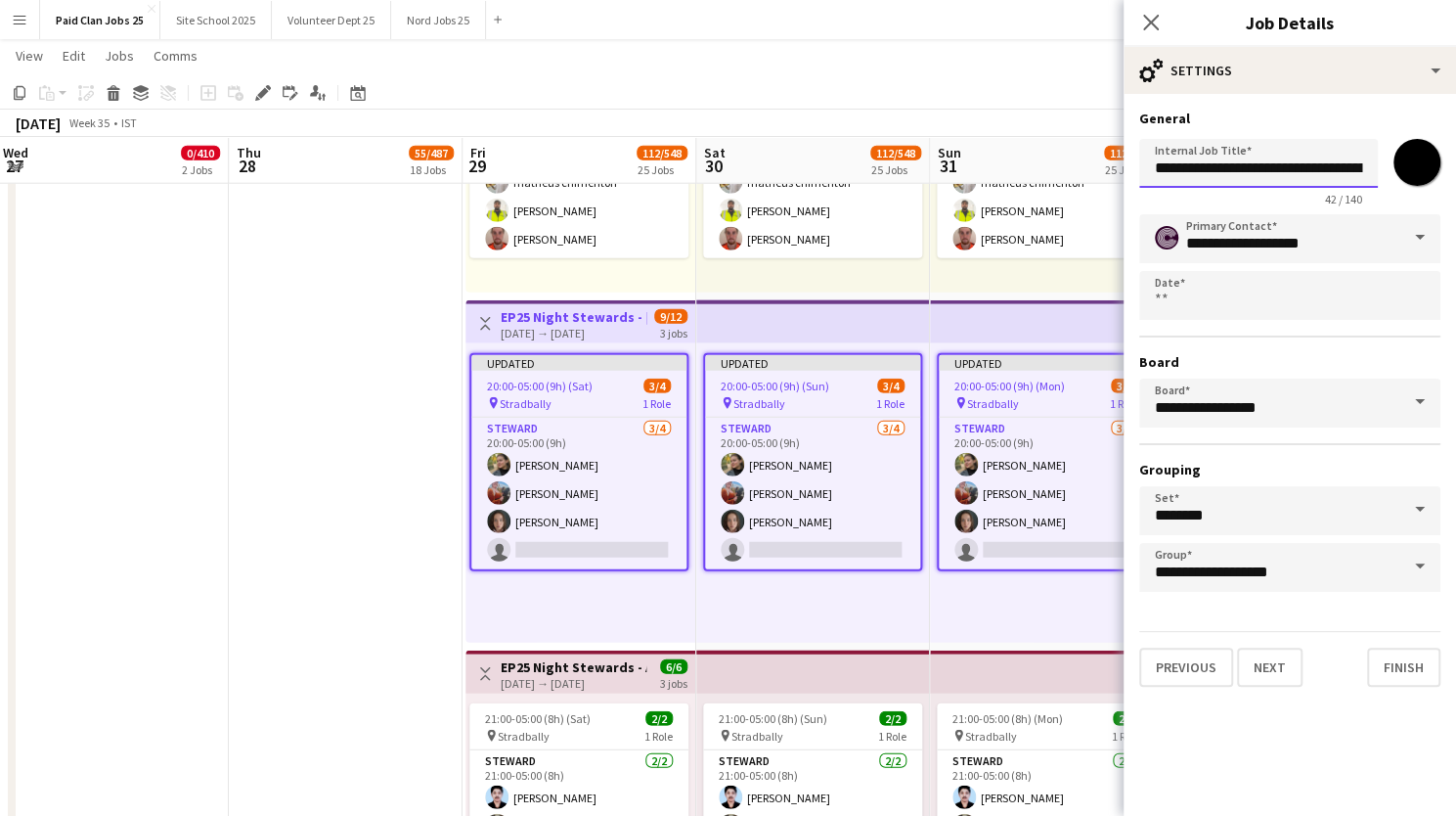
click at [1320, 164] on input "**********" at bounding box center [1259, 164] width 239 height 49
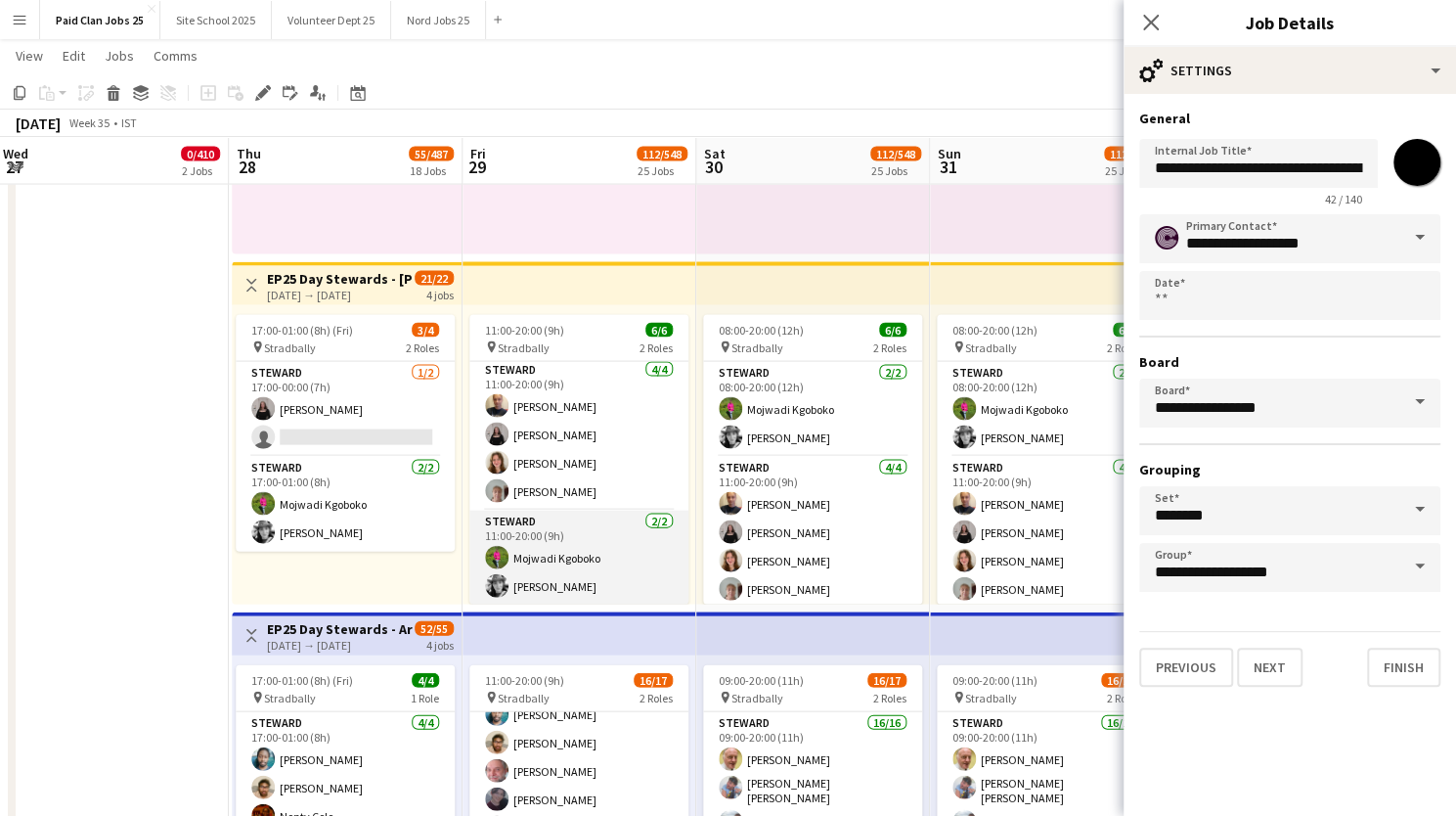
scroll to position [0, 0]
